Goal: Understand process/instructions: Learn about a topic

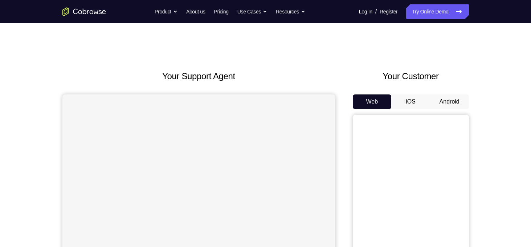
click at [440, 104] on button "Android" at bounding box center [449, 101] width 39 height 15
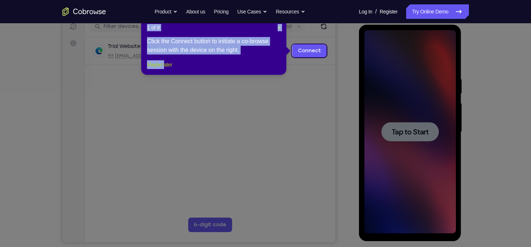
drag, startPoint x: 240, startPoint y: 141, endPoint x: 167, endPoint y: 75, distance: 98.9
click at [167, 69] on button "Maybe later" at bounding box center [159, 64] width 25 height 9
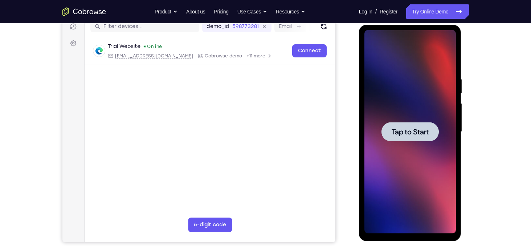
click at [405, 121] on div at bounding box center [409, 131] width 91 height 203
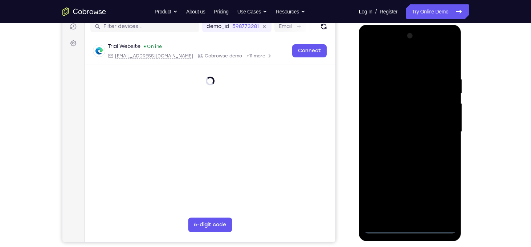
click at [408, 231] on div at bounding box center [409, 131] width 91 height 203
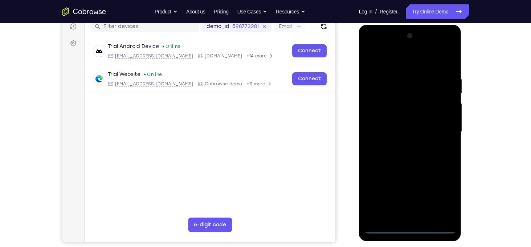
click at [446, 191] on div at bounding box center [409, 131] width 91 height 203
click at [370, 46] on div at bounding box center [409, 131] width 91 height 203
click at [440, 132] on div at bounding box center [409, 131] width 91 height 203
click at [401, 146] on div at bounding box center [409, 131] width 91 height 203
click at [391, 139] on div at bounding box center [409, 131] width 91 height 203
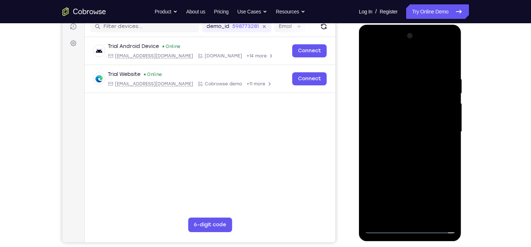
click at [444, 117] on div at bounding box center [409, 131] width 91 height 203
click at [370, 212] on div at bounding box center [409, 131] width 91 height 203
click at [397, 193] on div at bounding box center [409, 131] width 91 height 203
click at [378, 176] on div at bounding box center [409, 131] width 91 height 203
click at [451, 172] on div at bounding box center [409, 131] width 91 height 203
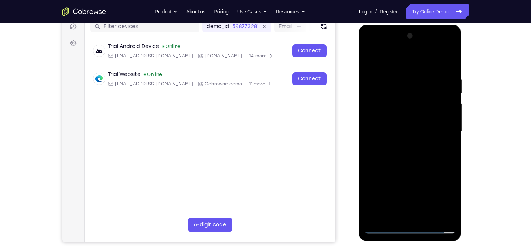
click at [451, 172] on div at bounding box center [409, 131] width 91 height 203
click at [379, 176] on div at bounding box center [409, 131] width 91 height 203
click at [389, 104] on div at bounding box center [409, 131] width 91 height 203
click at [367, 213] on div at bounding box center [409, 131] width 91 height 203
click at [398, 189] on div at bounding box center [409, 131] width 91 height 203
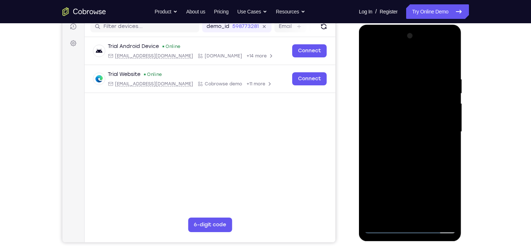
click at [390, 130] on div at bounding box center [409, 131] width 91 height 203
click at [388, 155] on div at bounding box center [409, 131] width 91 height 203
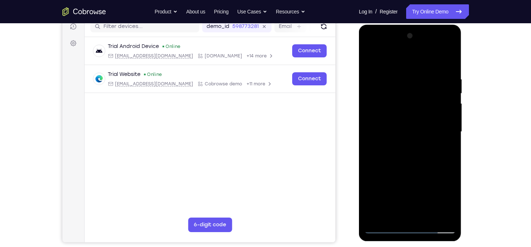
click at [388, 158] on div at bounding box center [409, 131] width 91 height 203
click at [429, 61] on div at bounding box center [409, 131] width 91 height 203
click at [439, 60] on div at bounding box center [409, 131] width 91 height 203
click at [406, 156] on div at bounding box center [409, 131] width 91 height 203
click at [428, 62] on div at bounding box center [409, 131] width 91 height 203
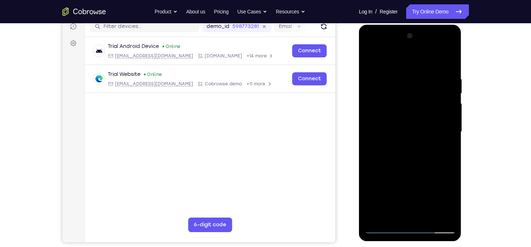
click at [441, 58] on div at bounding box center [409, 131] width 91 height 203
click at [440, 62] on div at bounding box center [409, 131] width 91 height 203
click at [427, 87] on div at bounding box center [409, 131] width 91 height 203
drag, startPoint x: 425, startPoint y: 80, endPoint x: 405, endPoint y: 154, distance: 76.2
click at [405, 154] on div at bounding box center [409, 131] width 91 height 203
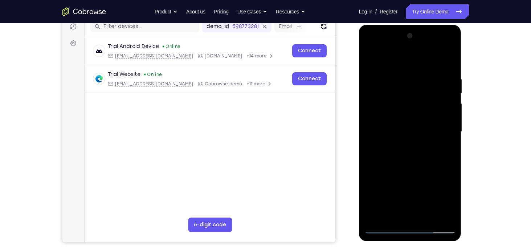
click at [405, 154] on div at bounding box center [409, 131] width 91 height 203
click at [403, 160] on div at bounding box center [409, 131] width 91 height 203
click at [404, 145] on div at bounding box center [409, 131] width 91 height 203
click at [402, 151] on div at bounding box center [409, 131] width 91 height 203
click at [399, 154] on div at bounding box center [409, 131] width 91 height 203
